Goal: Task Accomplishment & Management: Use online tool/utility

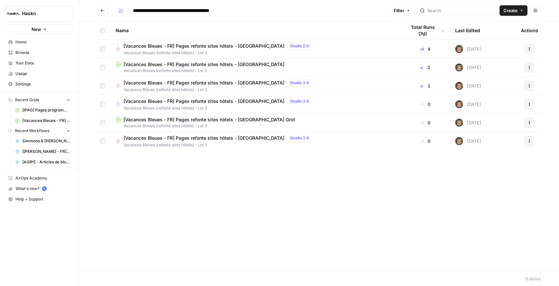
click at [159, 64] on span "[Vacances Bleues - FR] Pages refonte sites hôtels - [GEOGRAPHIC_DATA]" at bounding box center [203, 64] width 161 height 7
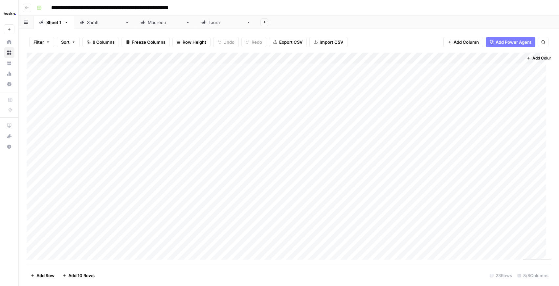
click at [135, 26] on link "[PERSON_NAME]" at bounding box center [165, 22] width 61 height 13
click at [515, 132] on div "Add Column" at bounding box center [289, 125] width 524 height 144
click at [515, 141] on div "Add Column" at bounding box center [289, 125] width 524 height 144
